Goal: Transaction & Acquisition: Purchase product/service

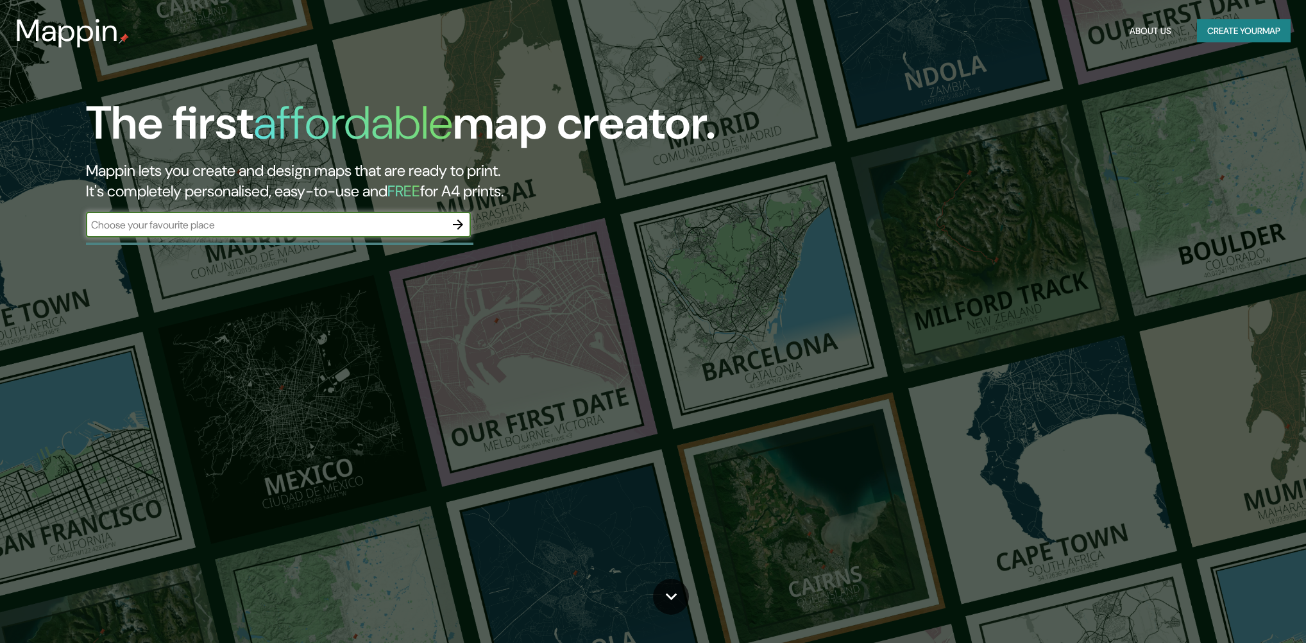
click at [207, 279] on div "The first affordable map creator. Mappin lets you create and design maps that a…" at bounding box center [653, 321] width 1306 height 643
type input "cartago [PERSON_NAME] del cauca"
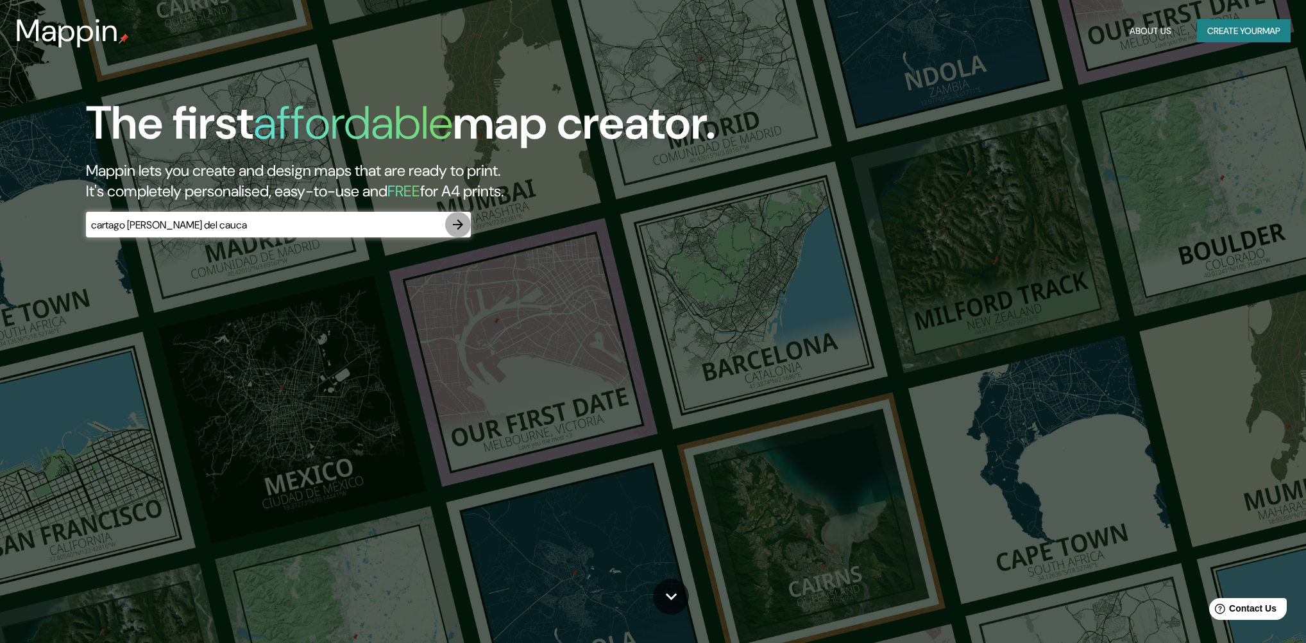
click at [459, 226] on icon "button" at bounding box center [458, 224] width 10 height 10
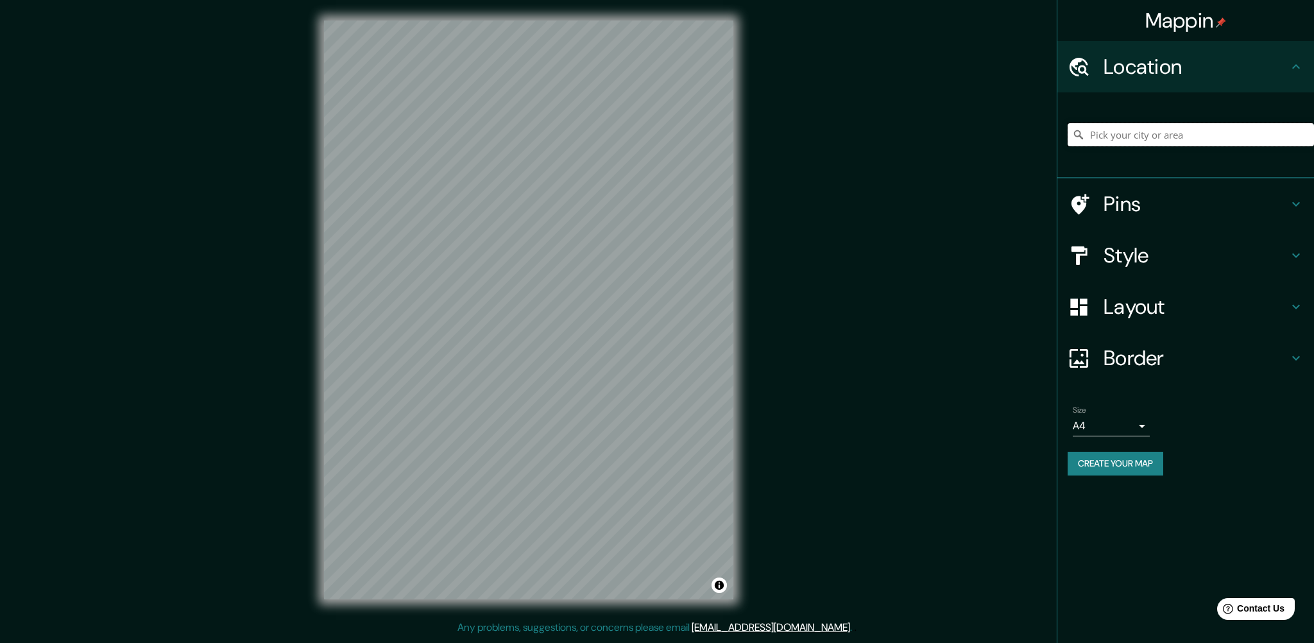
click at [1123, 131] on input "Pick your city or area" at bounding box center [1190, 134] width 246 height 23
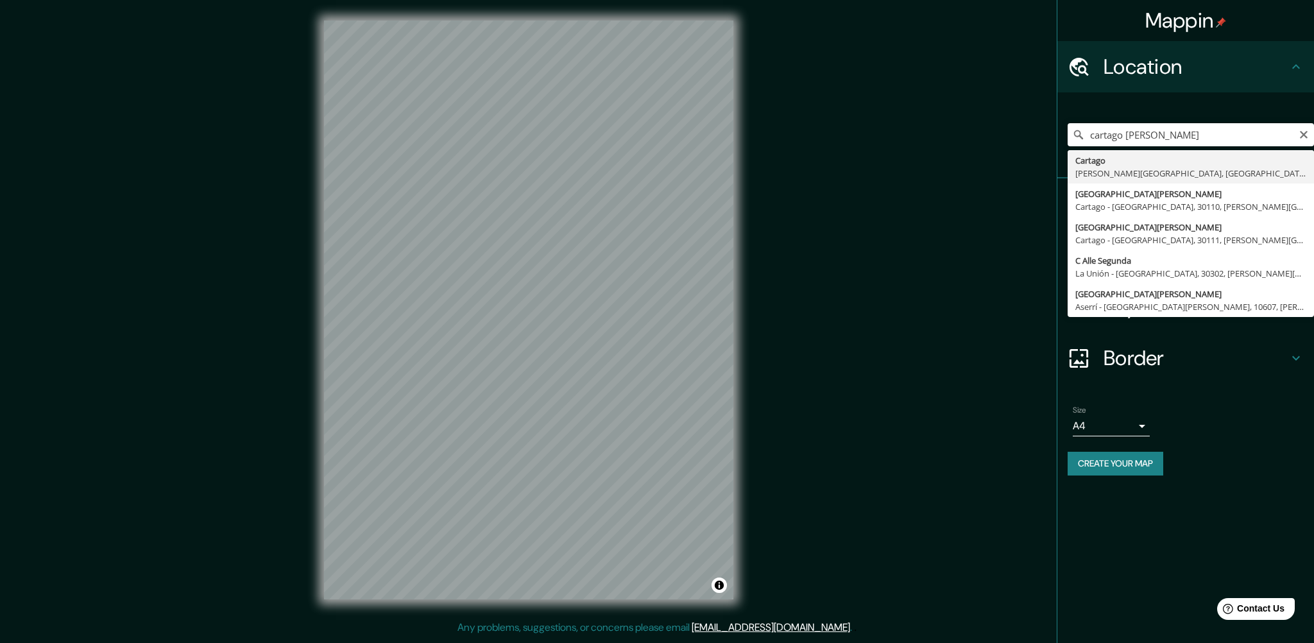
type input "Cartago, Valle del Cauca, Colombia"
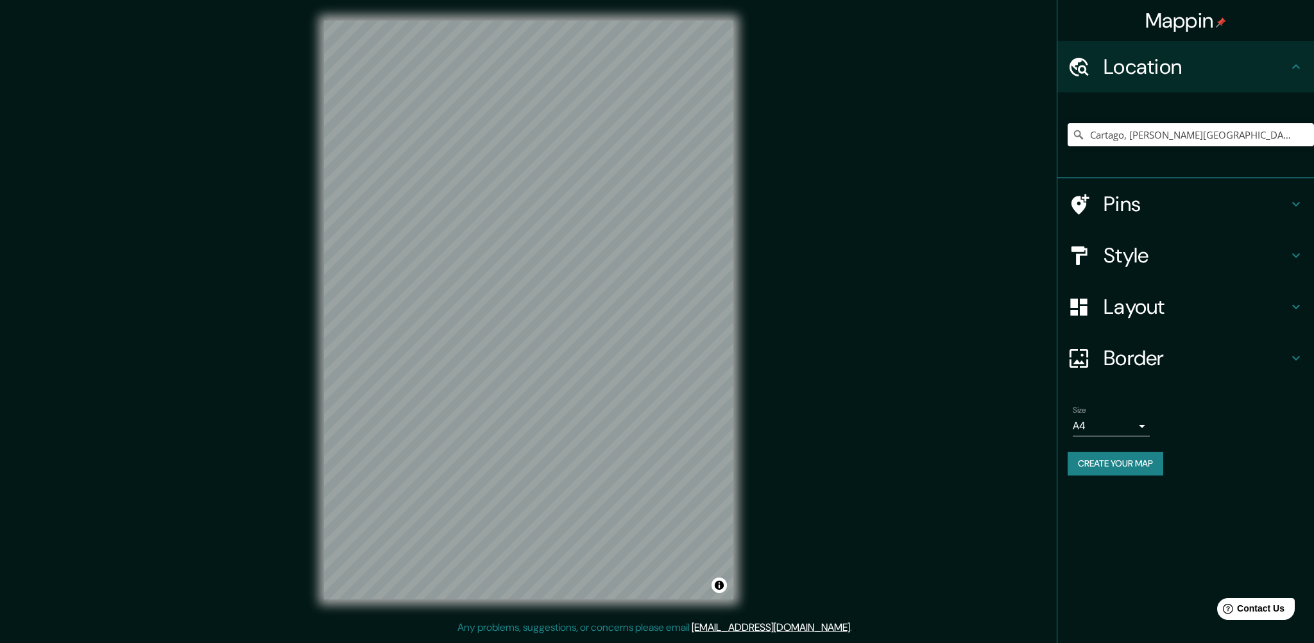
click at [1225, 255] on h4 "Style" at bounding box center [1195, 255] width 185 height 26
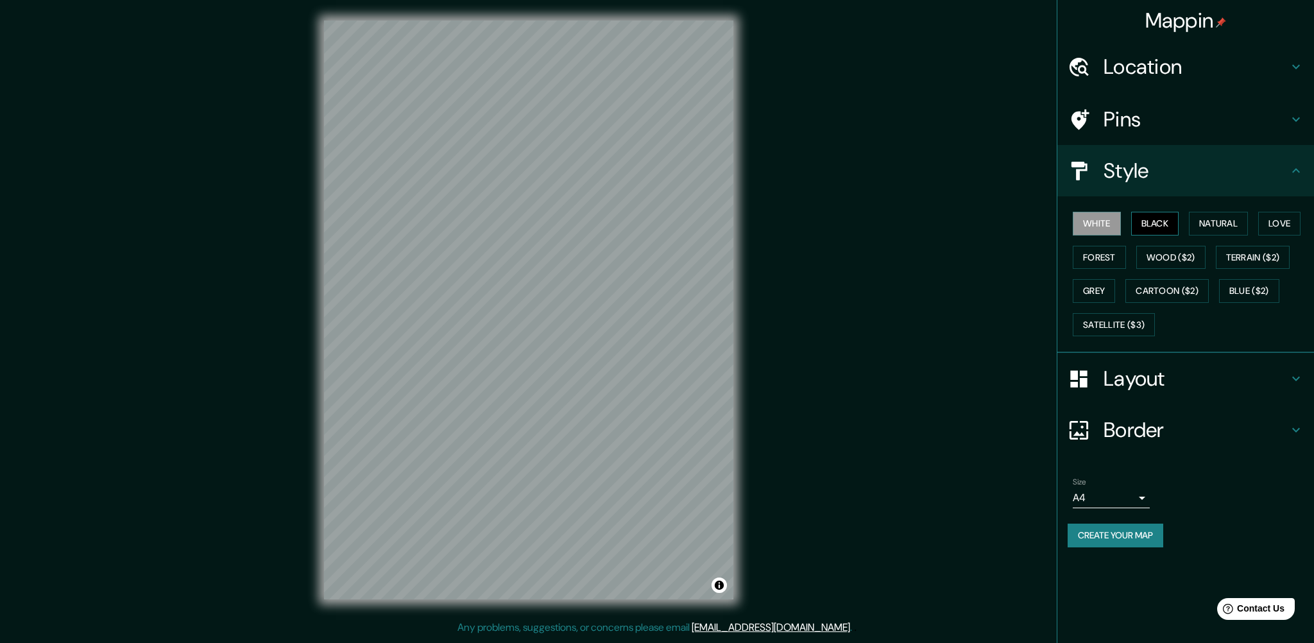
click at [1160, 216] on button "Black" at bounding box center [1155, 224] width 48 height 24
click at [1217, 230] on button "Natural" at bounding box center [1218, 224] width 59 height 24
click at [1272, 229] on button "Love" at bounding box center [1279, 224] width 42 height 24
click at [1255, 228] on div "White Black Natural Love Forest Wood ($2) Terrain ($2) Grey Cartoon ($2) Blue (…" at bounding box center [1190, 274] width 246 height 135
click at [1247, 228] on button "Natural" at bounding box center [1218, 224] width 59 height 24
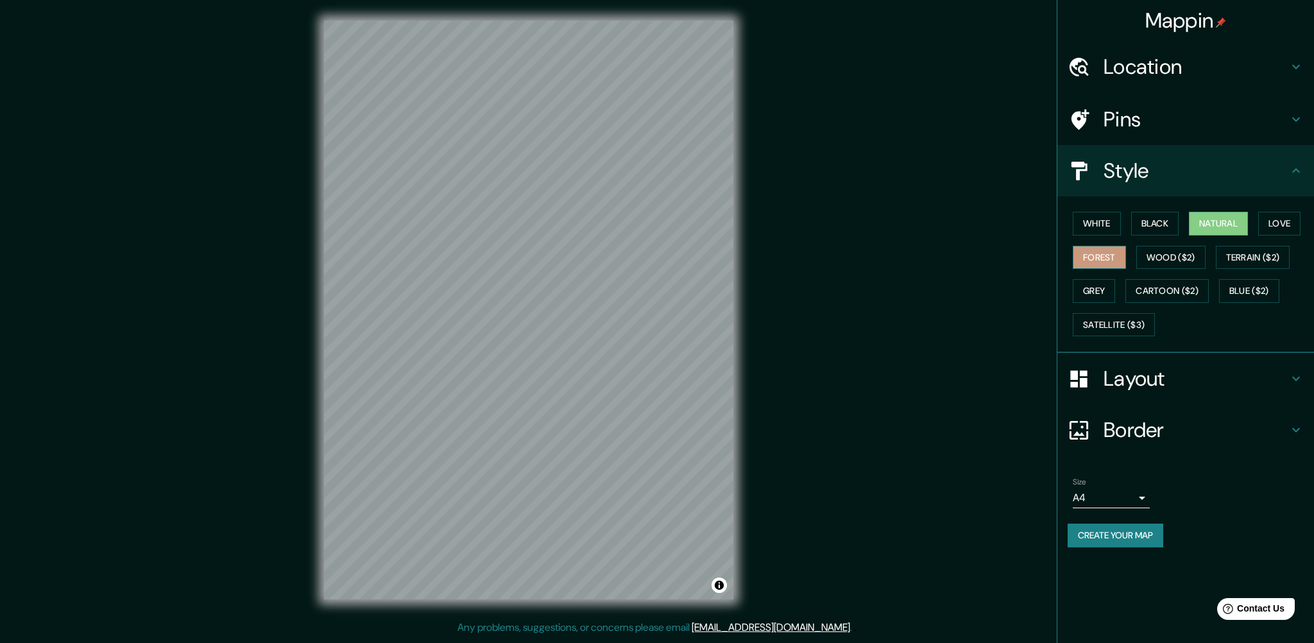
click at [1113, 250] on button "Forest" at bounding box center [1099, 258] width 53 height 24
click at [1216, 225] on button "Natural" at bounding box center [1218, 224] width 59 height 24
click at [1149, 490] on div "Size A4 single" at bounding box center [1185, 492] width 236 height 41
click at [1145, 496] on body "Mappin Location Cartago, Valle del Cauca, Colombia Pins Style White Black Natur…" at bounding box center [657, 321] width 1314 height 643
click at [1142, 496] on div at bounding box center [657, 321] width 1314 height 643
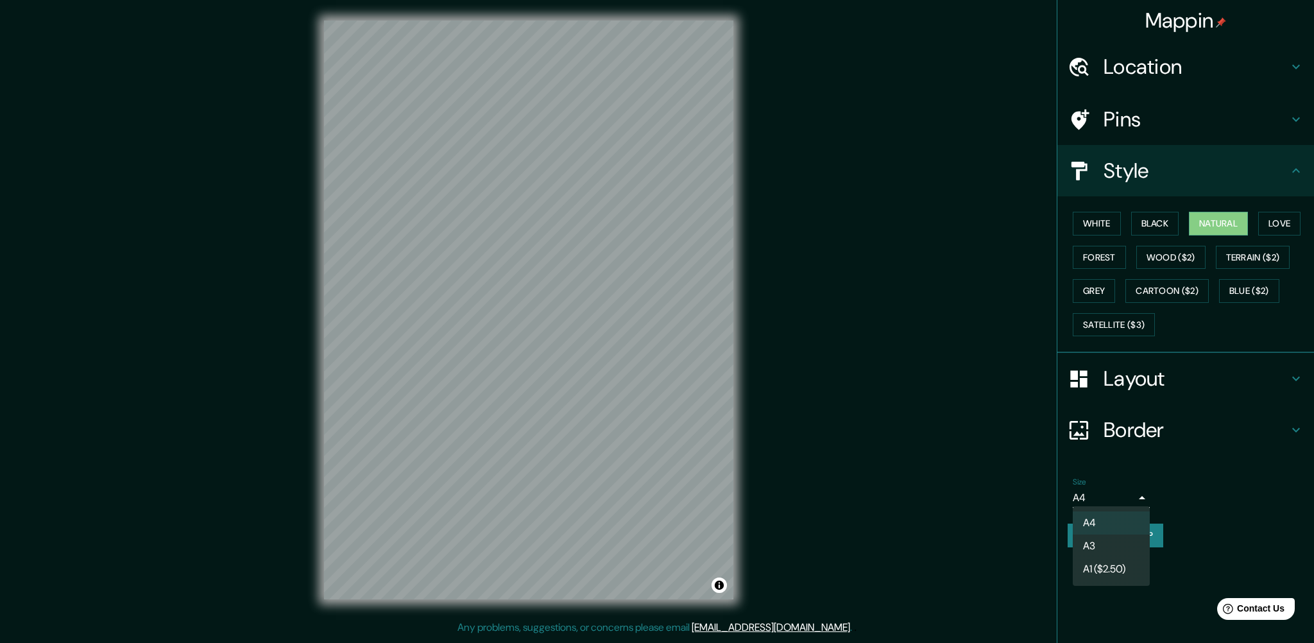
click at [1142, 500] on body "Mappin Location Cartago, Valle del Cauca, Colombia Pins Style White Black Natur…" at bounding box center [657, 321] width 1314 height 643
click at [1135, 495] on div at bounding box center [657, 321] width 1314 height 643
click at [1136, 538] on button "Create your map" at bounding box center [1115, 535] width 96 height 24
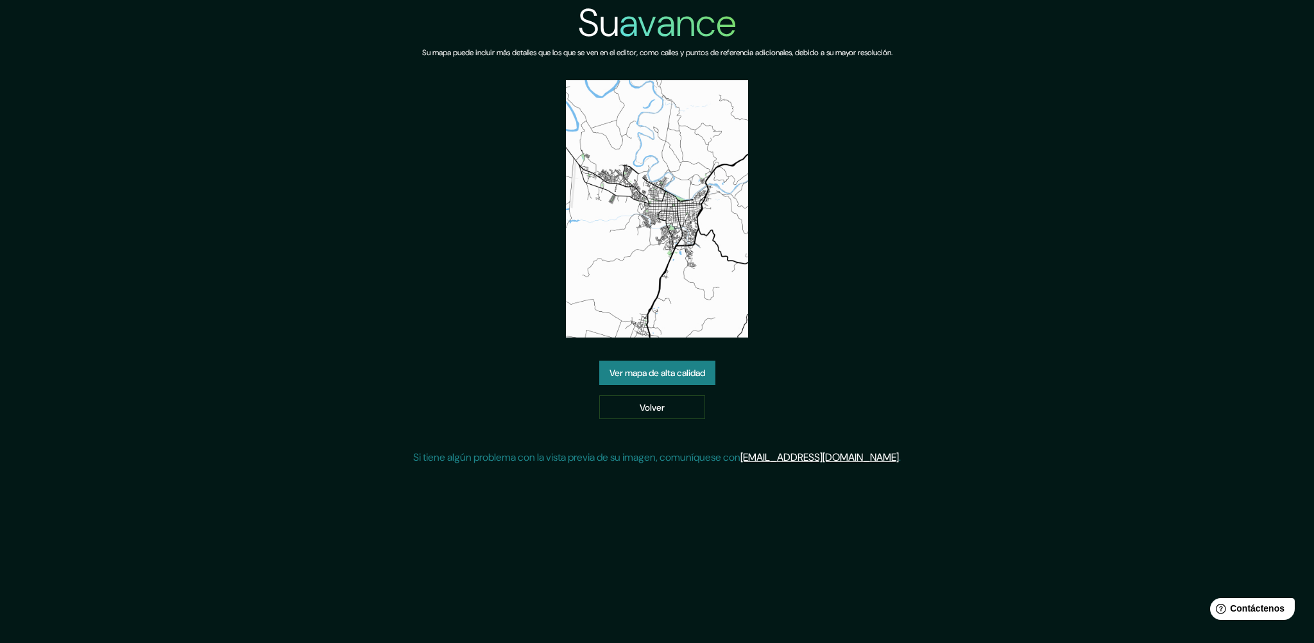
click at [664, 375] on font "Ver mapa de alta calidad" at bounding box center [657, 373] width 96 height 12
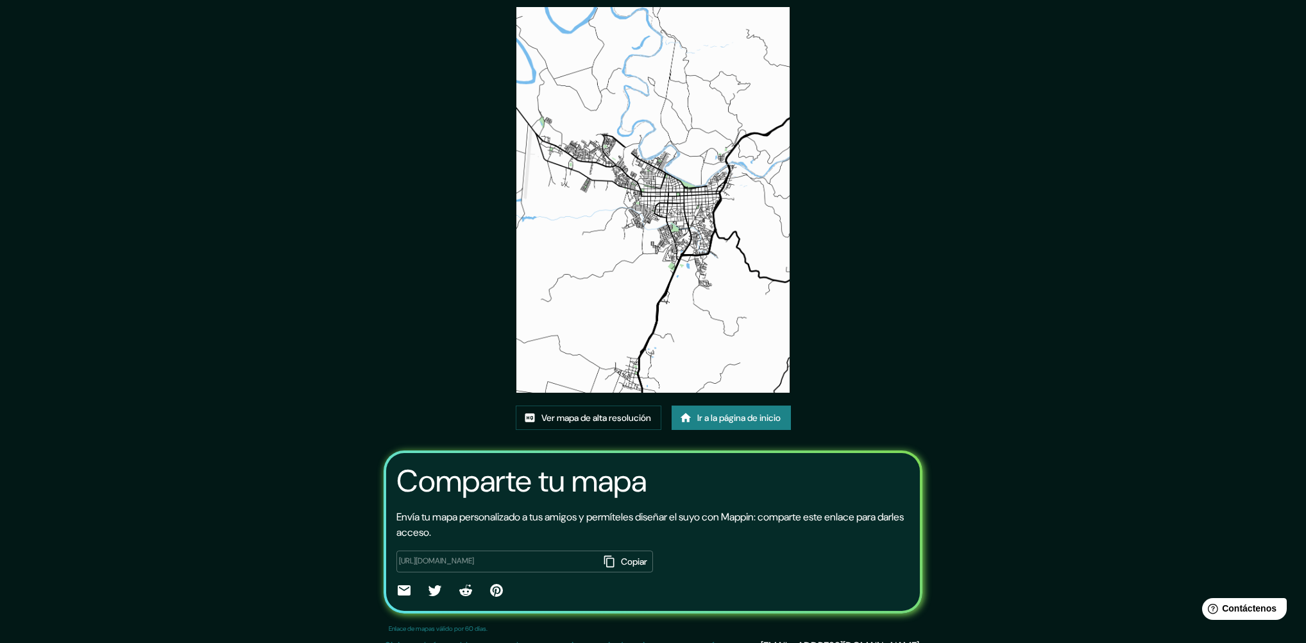
scroll to position [64, 0]
